Goal: Information Seeking & Learning: Compare options

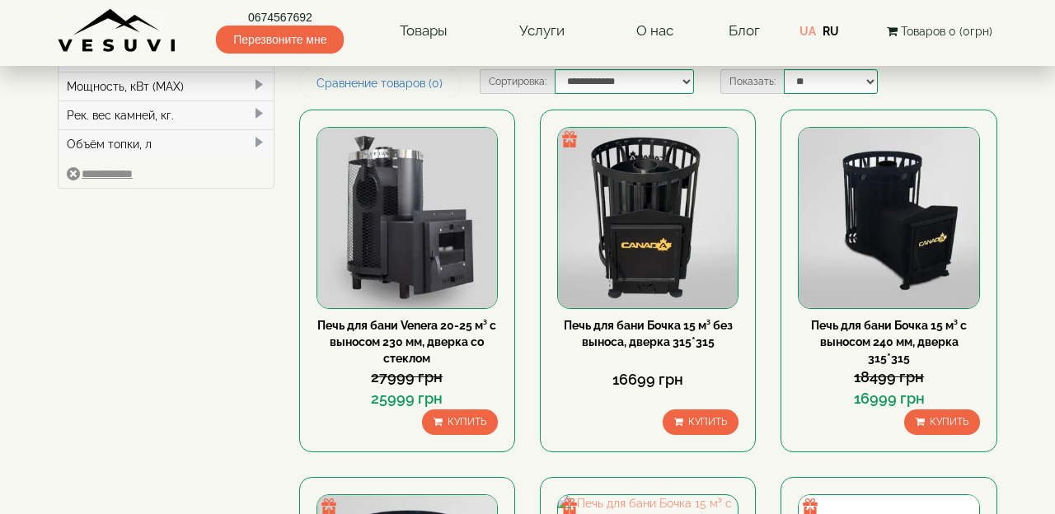
scroll to position [231, 0]
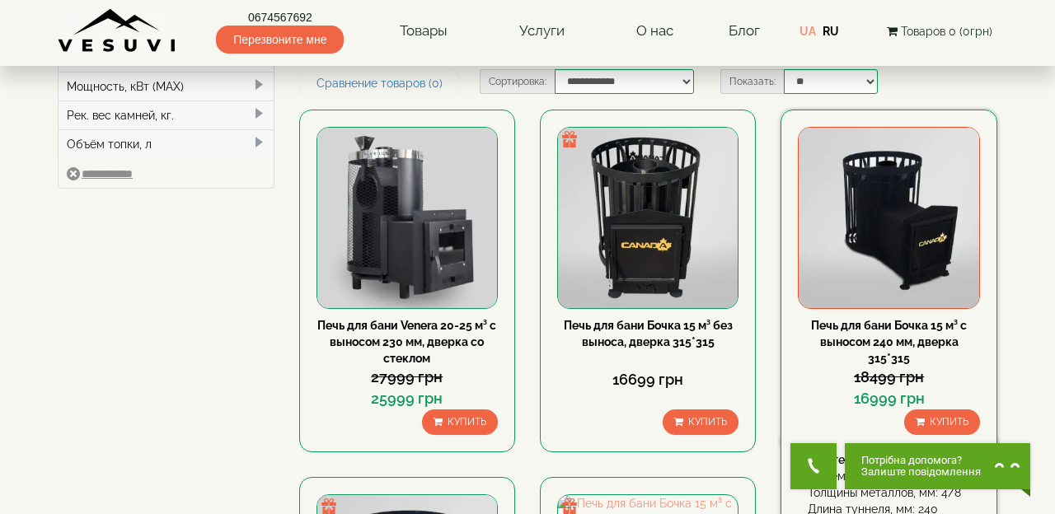
click at [917, 230] on img at bounding box center [889, 218] width 180 height 180
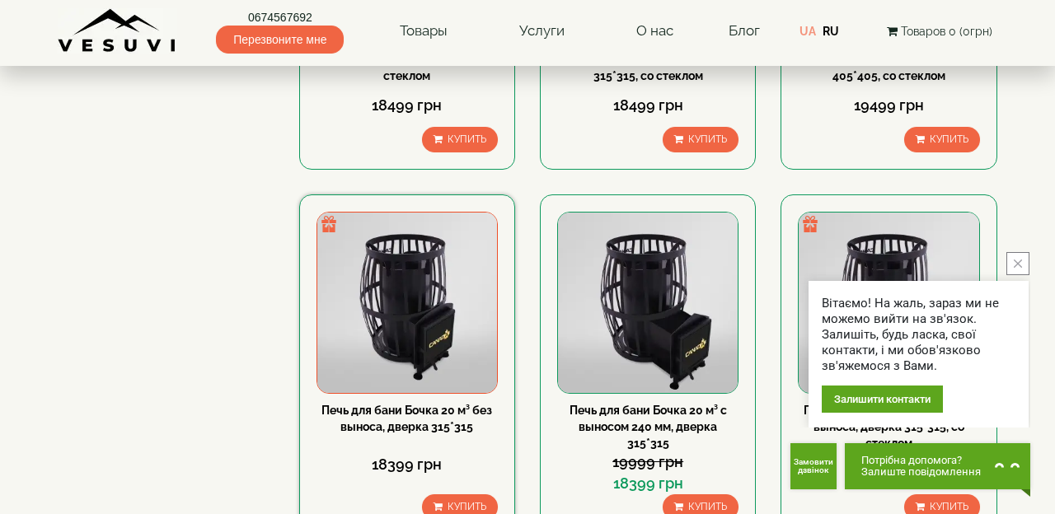
scroll to position [923, 0]
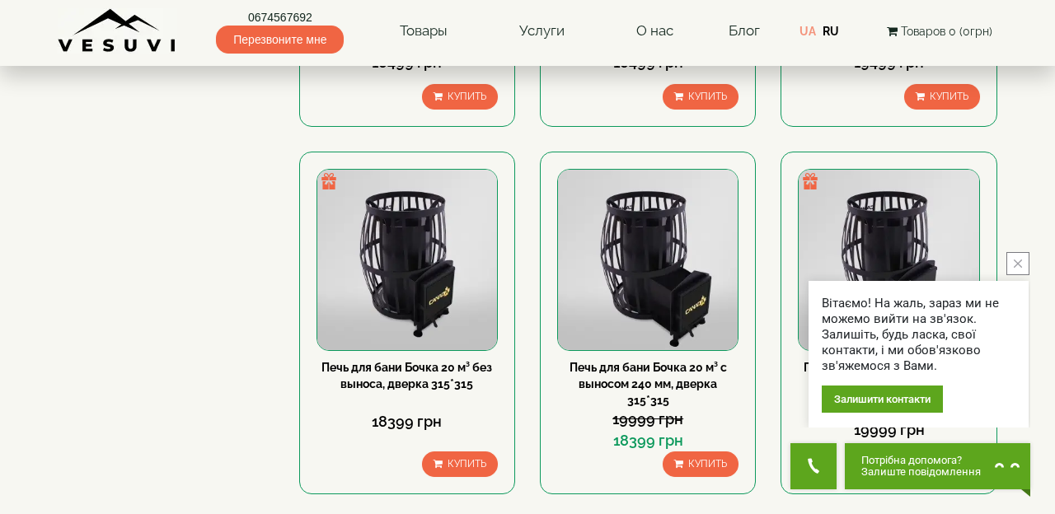
click at [1016, 270] on button "close button" at bounding box center [1018, 263] width 23 height 23
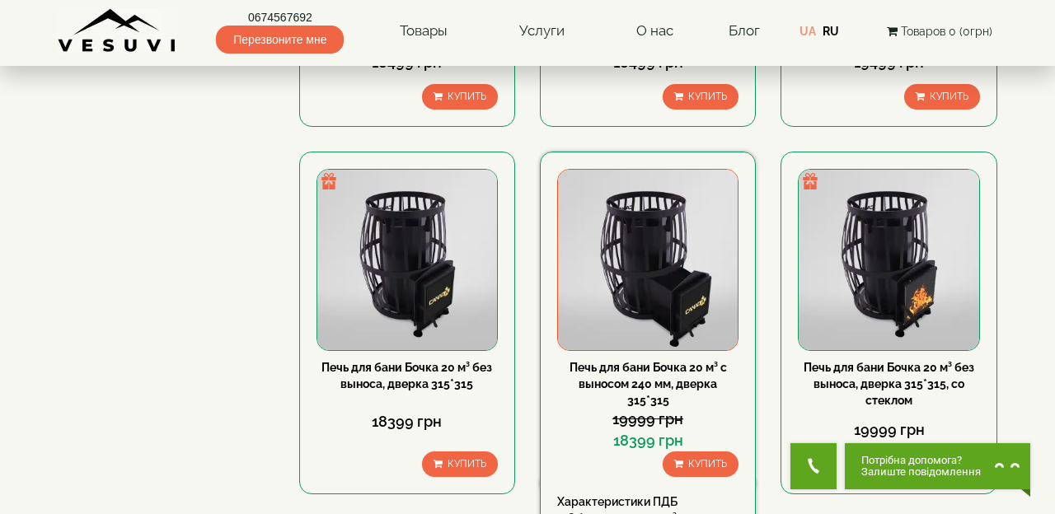
click at [653, 286] on img at bounding box center [648, 260] width 180 height 180
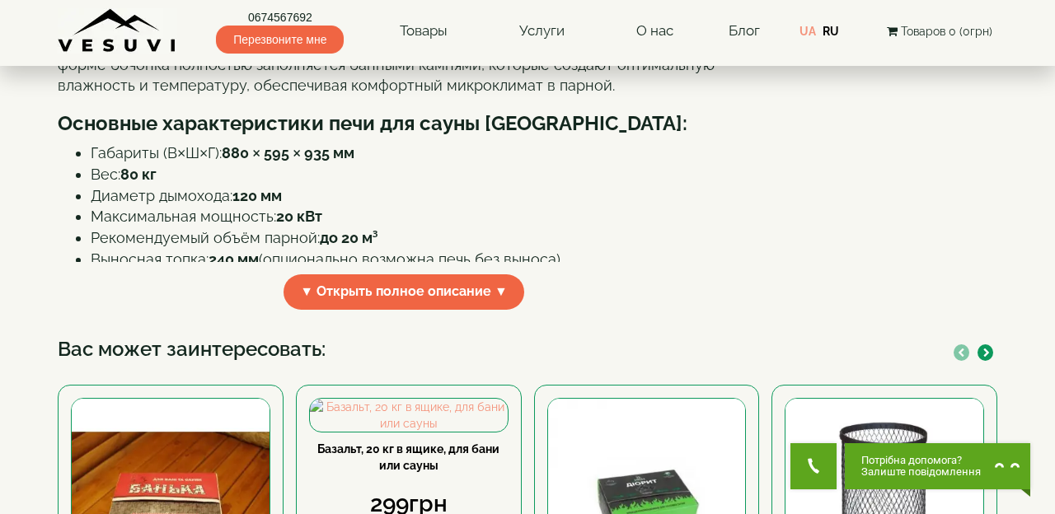
scroll to position [538, 0]
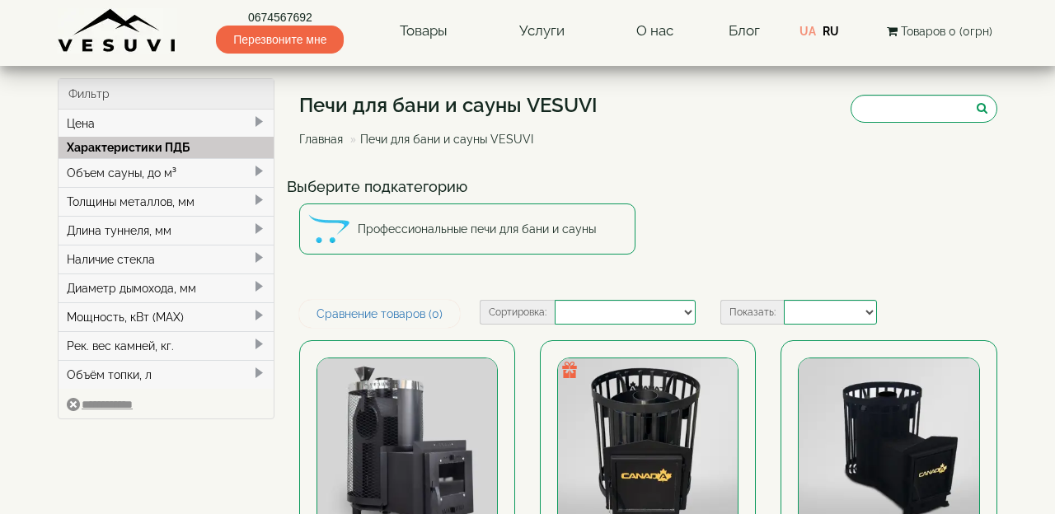
select select
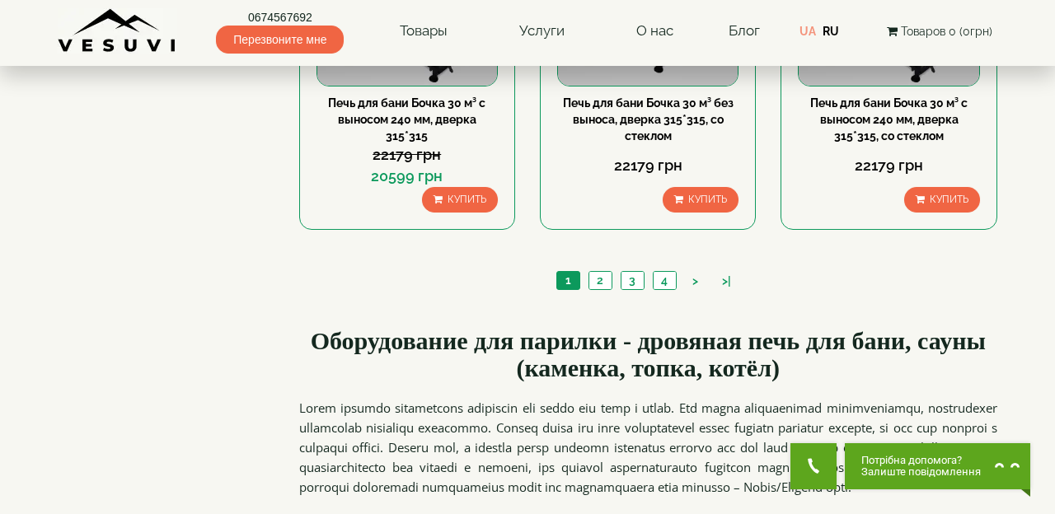
scroll to position [1923, 0]
click at [597, 275] on link "2" at bounding box center [600, 279] width 23 height 17
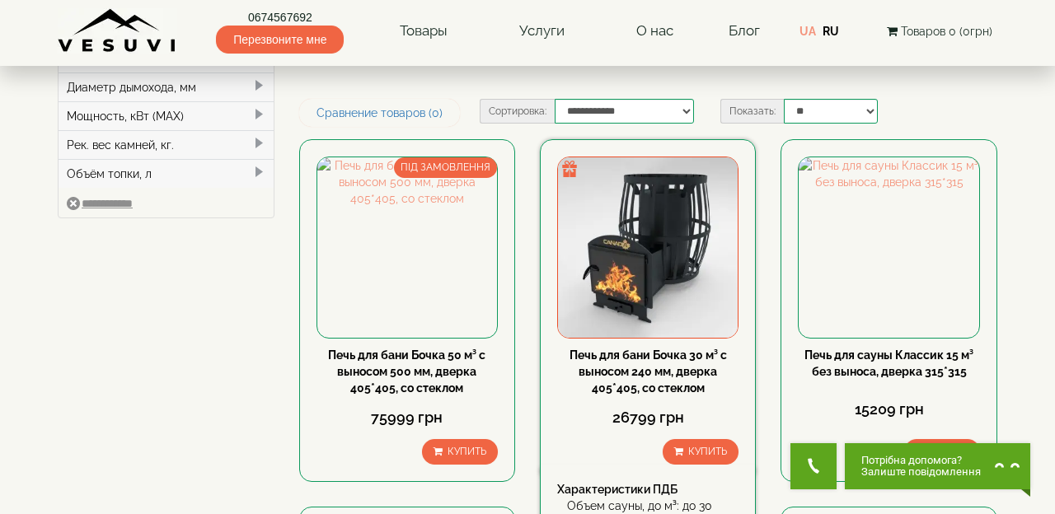
scroll to position [231, 0]
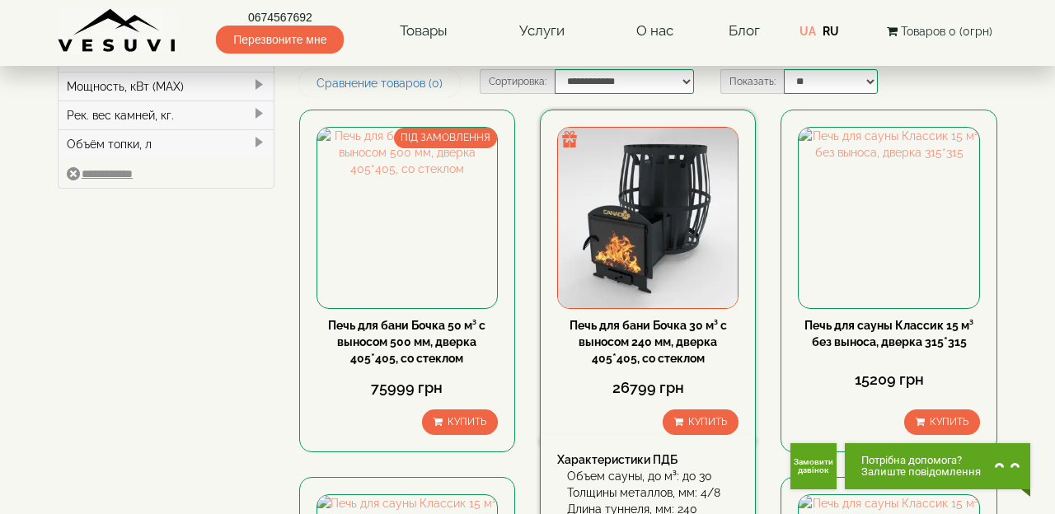
click at [664, 203] on img at bounding box center [648, 218] width 180 height 180
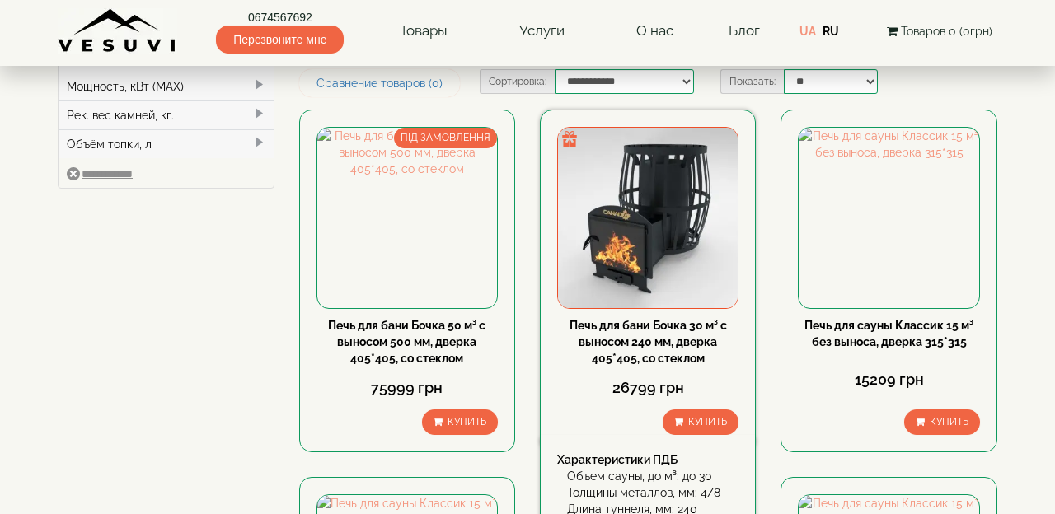
scroll to position [231, 0]
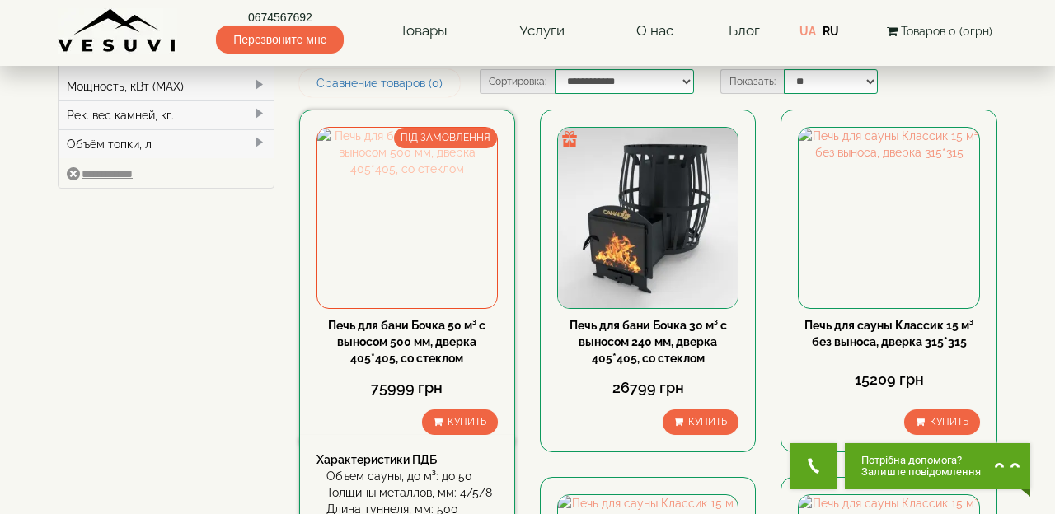
click at [437, 203] on img at bounding box center [407, 218] width 180 height 180
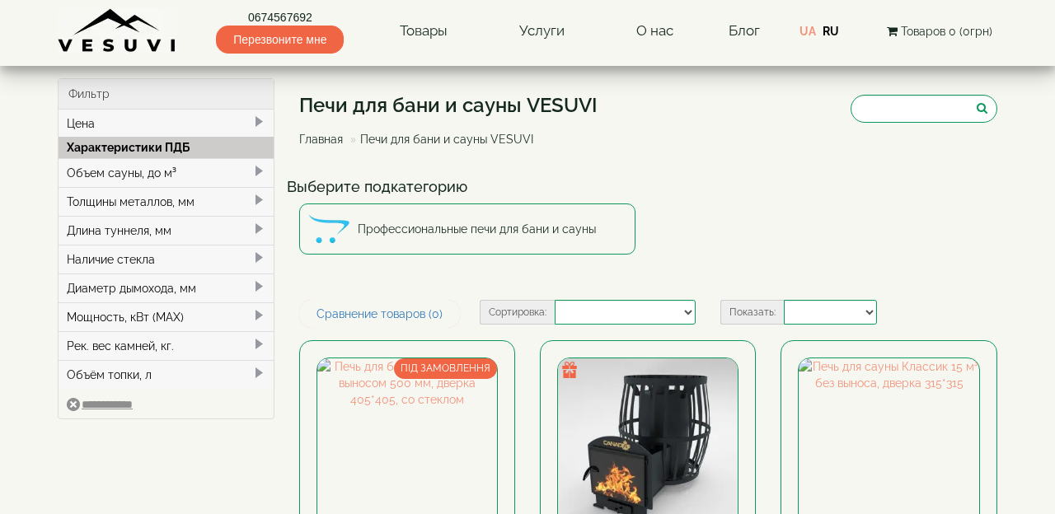
select select
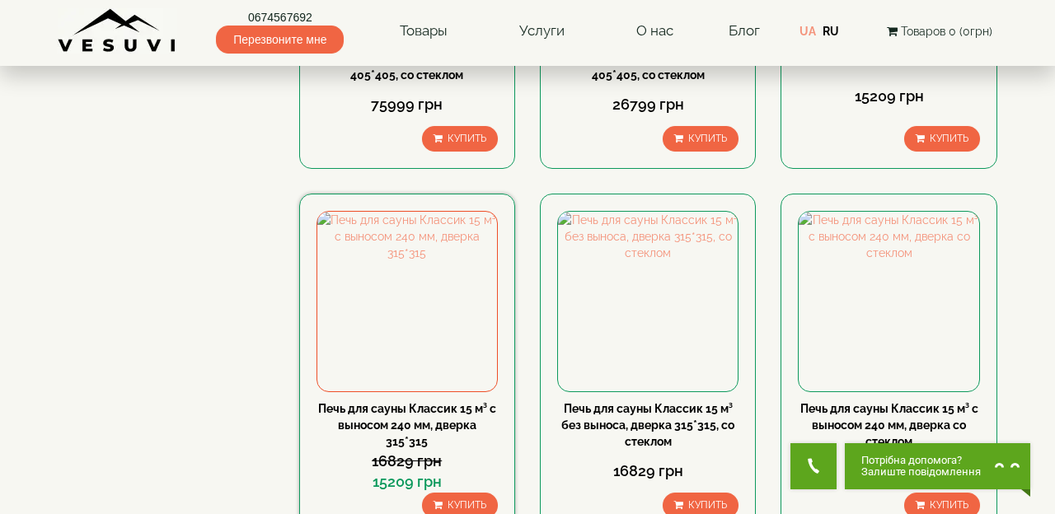
scroll to position [538, 0]
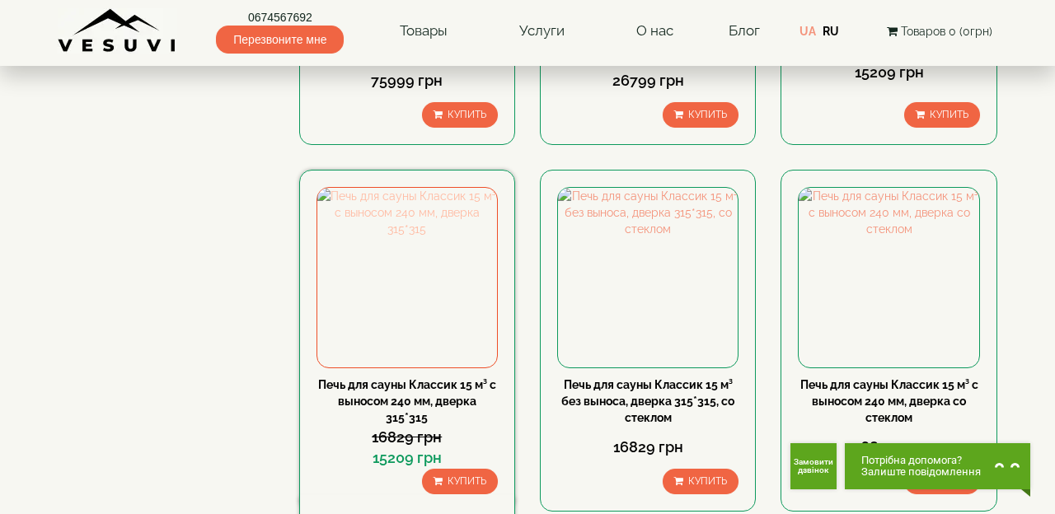
click at [437, 272] on img at bounding box center [407, 278] width 180 height 180
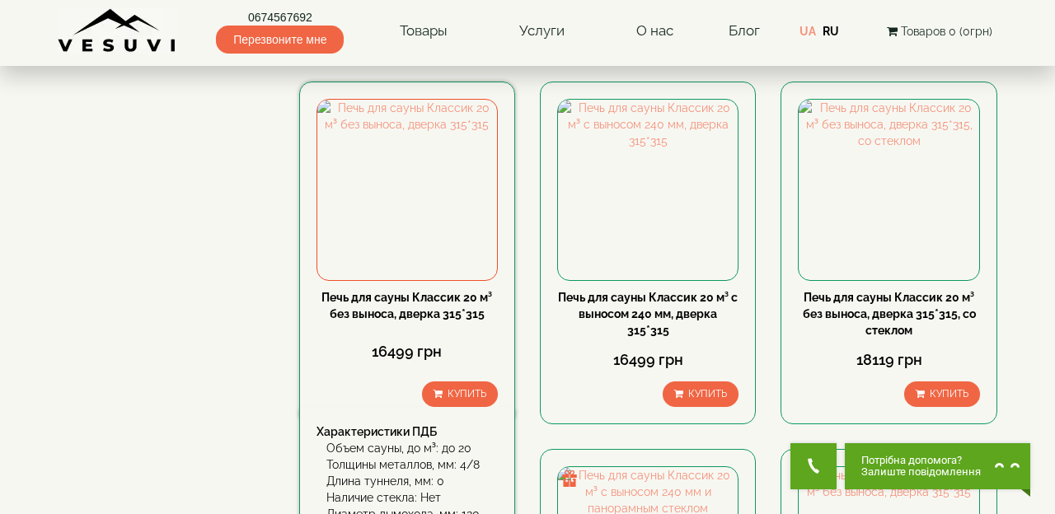
scroll to position [1000, 0]
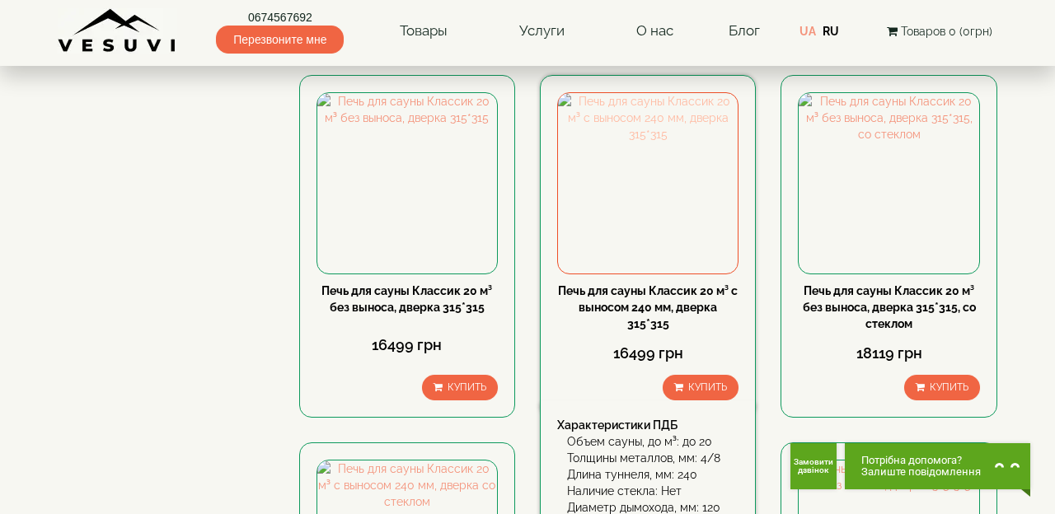
click at [673, 169] on img at bounding box center [648, 183] width 180 height 180
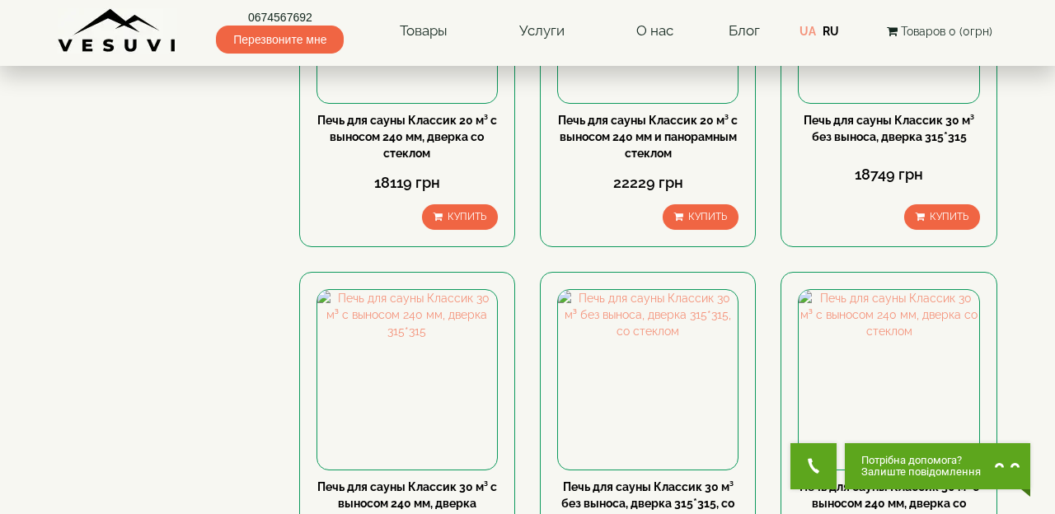
scroll to position [1692, 0]
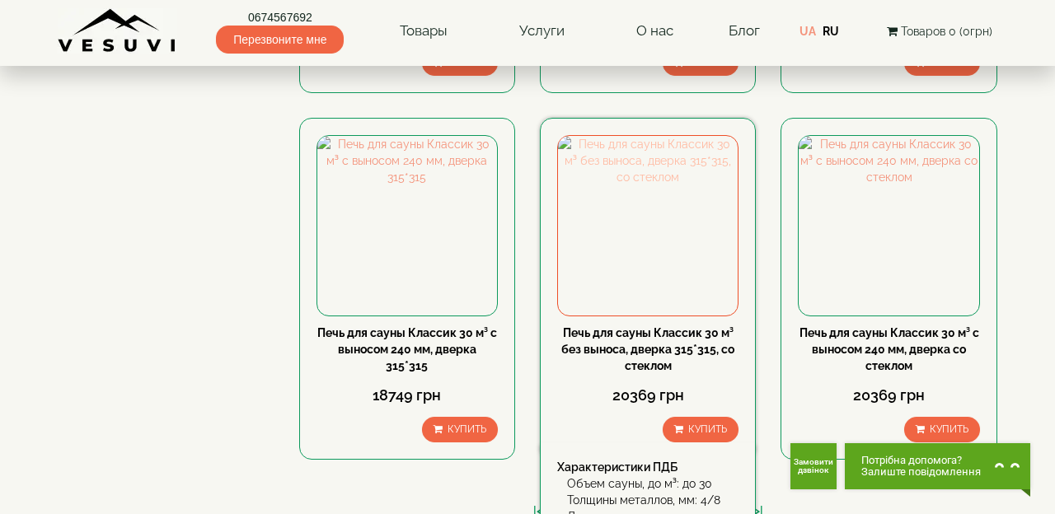
click at [649, 262] on img at bounding box center [648, 226] width 180 height 180
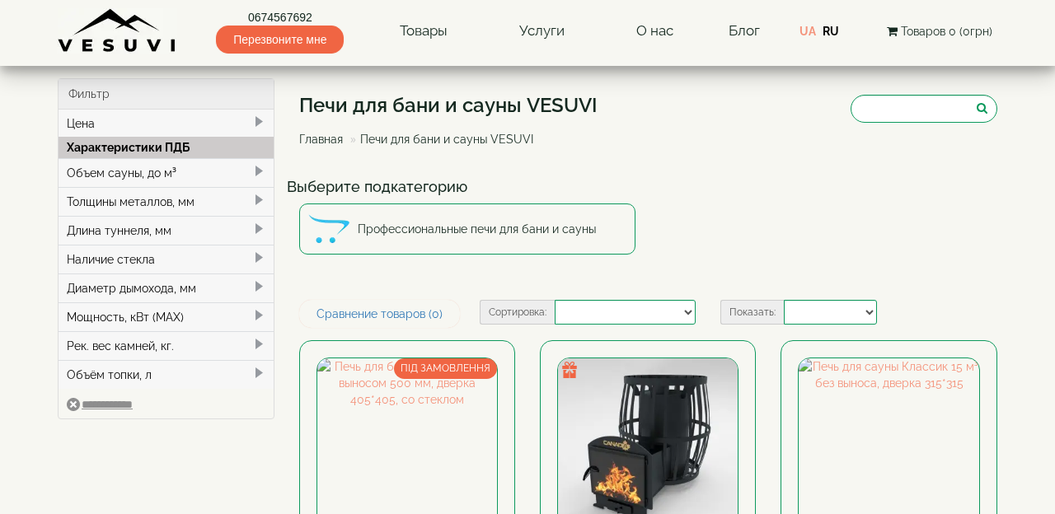
select select
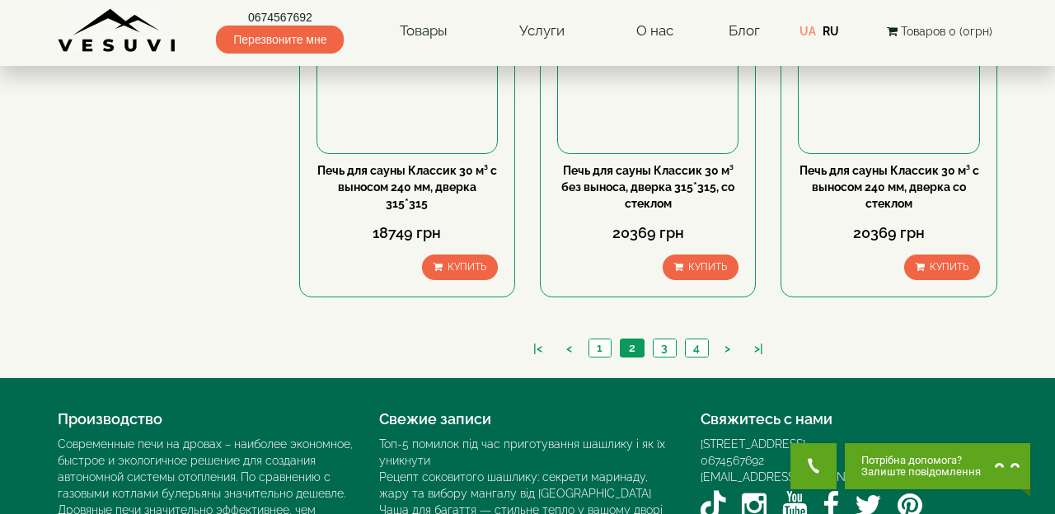
scroll to position [1923, 0]
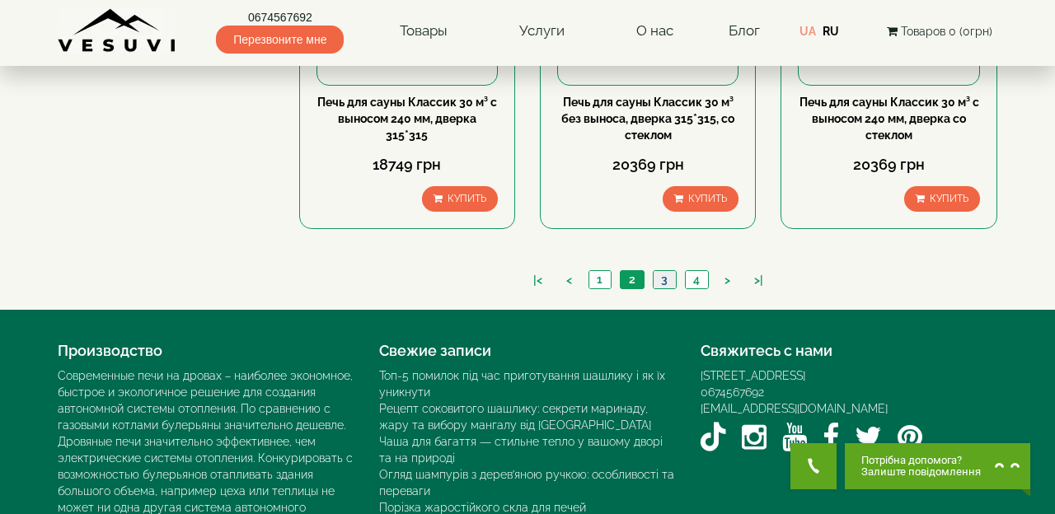
click at [659, 282] on link "3" at bounding box center [664, 279] width 23 height 17
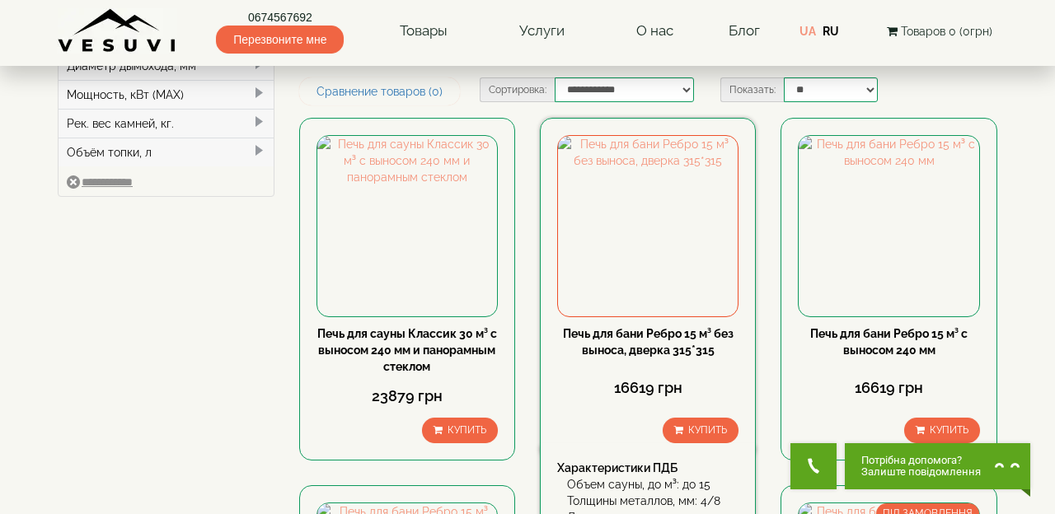
scroll to position [307, 0]
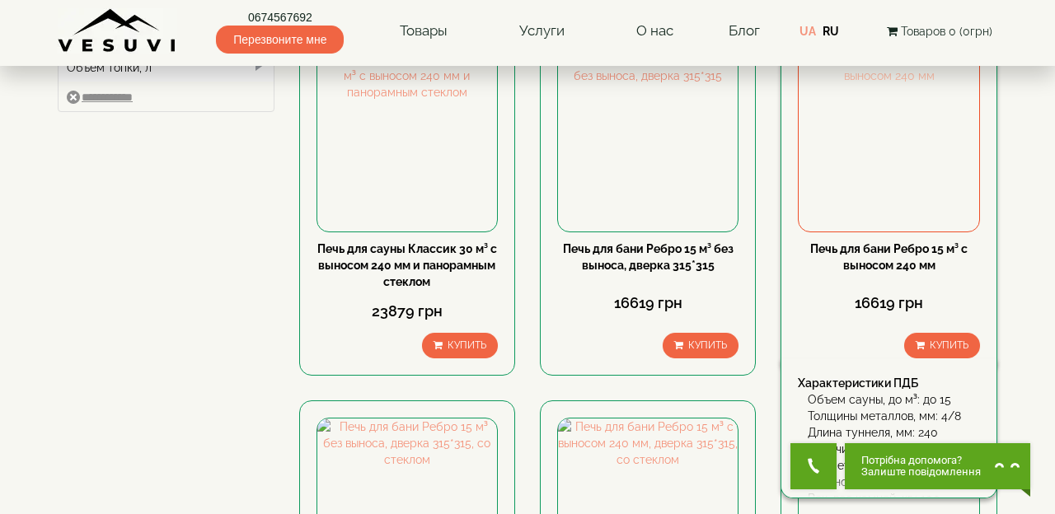
click at [861, 169] on img at bounding box center [889, 141] width 180 height 180
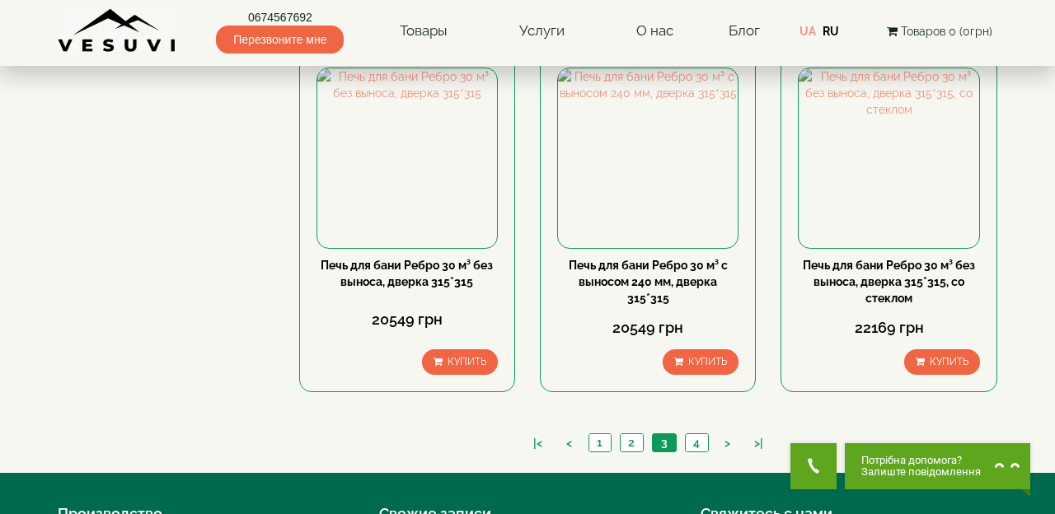
scroll to position [1769, 0]
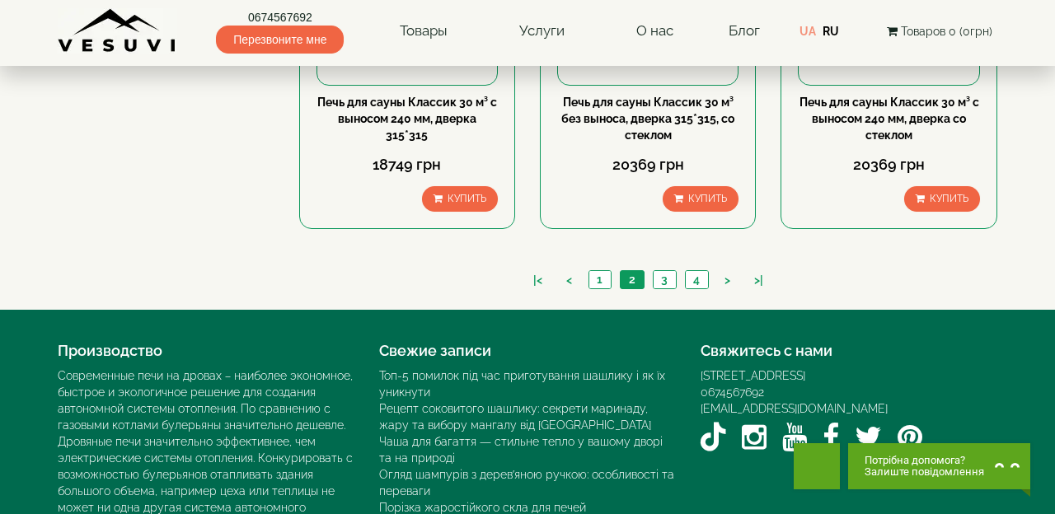
scroll to position [1923, 0]
